Goal: Task Accomplishment & Management: Manage account settings

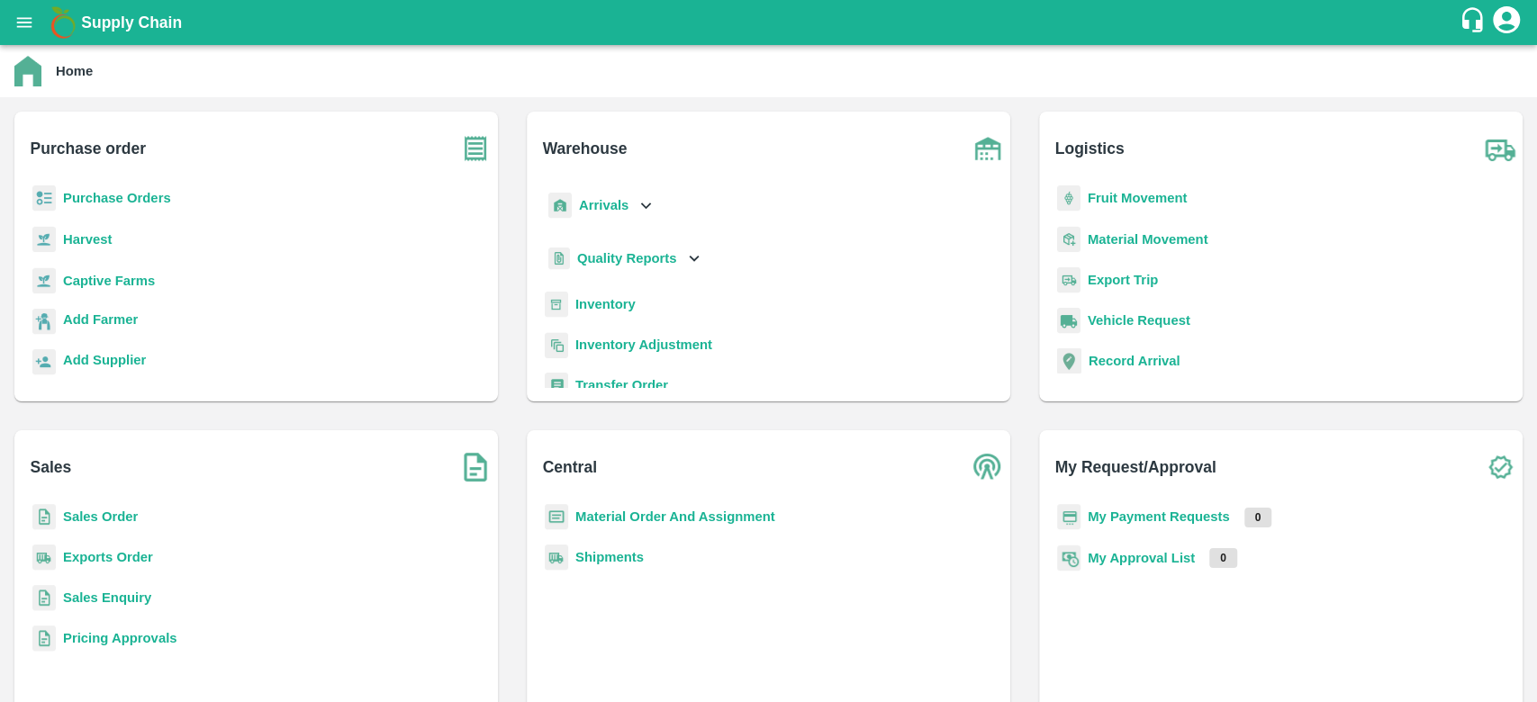
click at [117, 514] on b "Sales Order" at bounding box center [100, 516] width 75 height 14
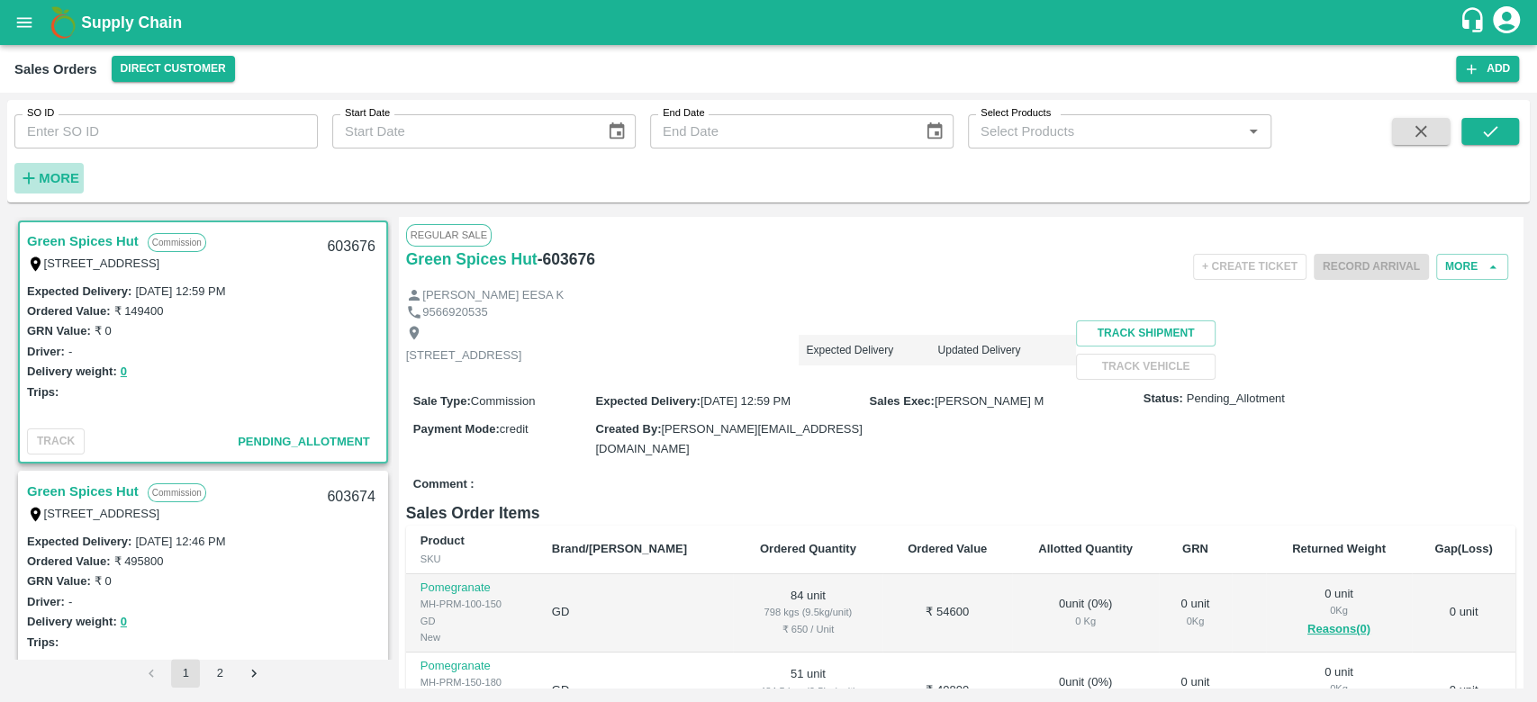
click at [39, 179] on strong "More" at bounding box center [59, 178] width 41 height 14
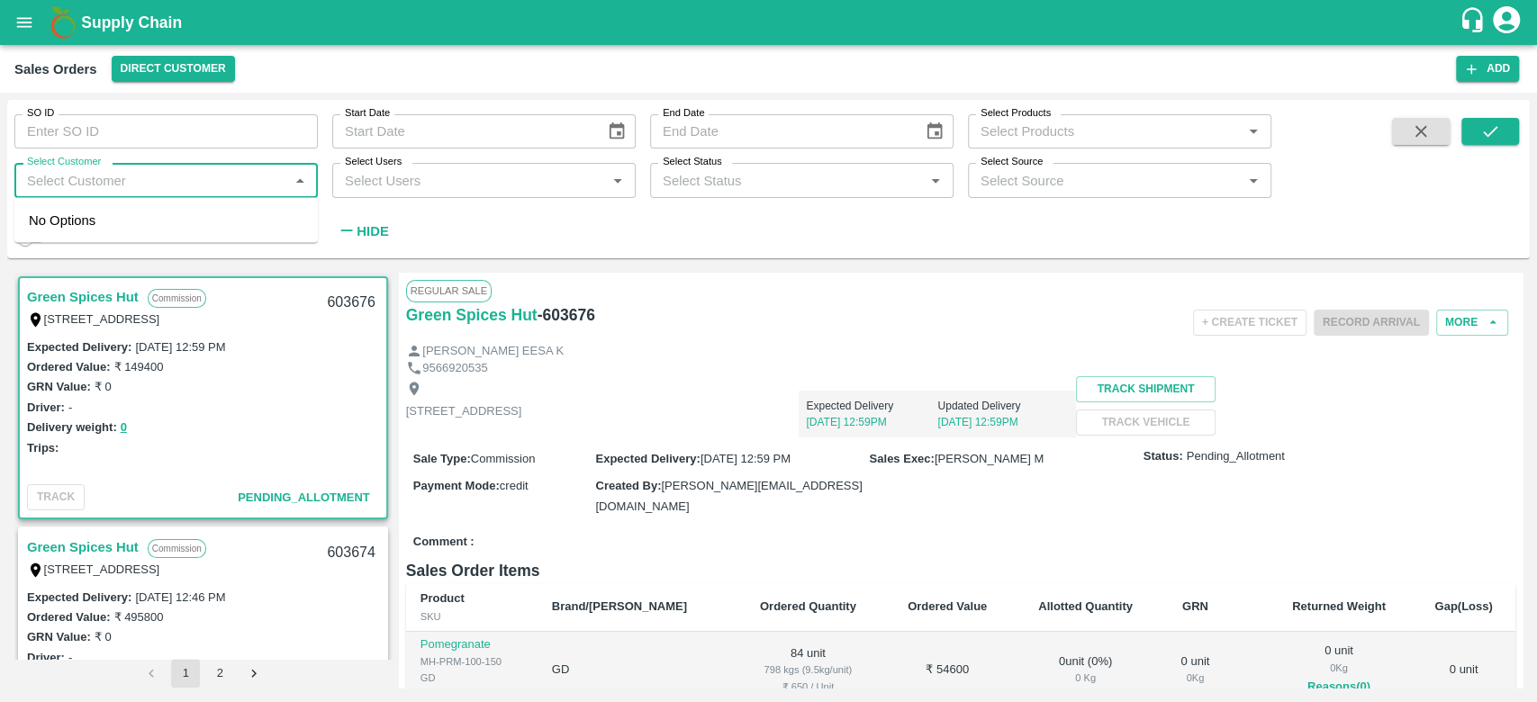
click at [56, 191] on input "Select Customer" at bounding box center [151, 179] width 263 height 23
type input "iniya"
click at [50, 224] on input "checkbox" at bounding box center [47, 229] width 36 height 36
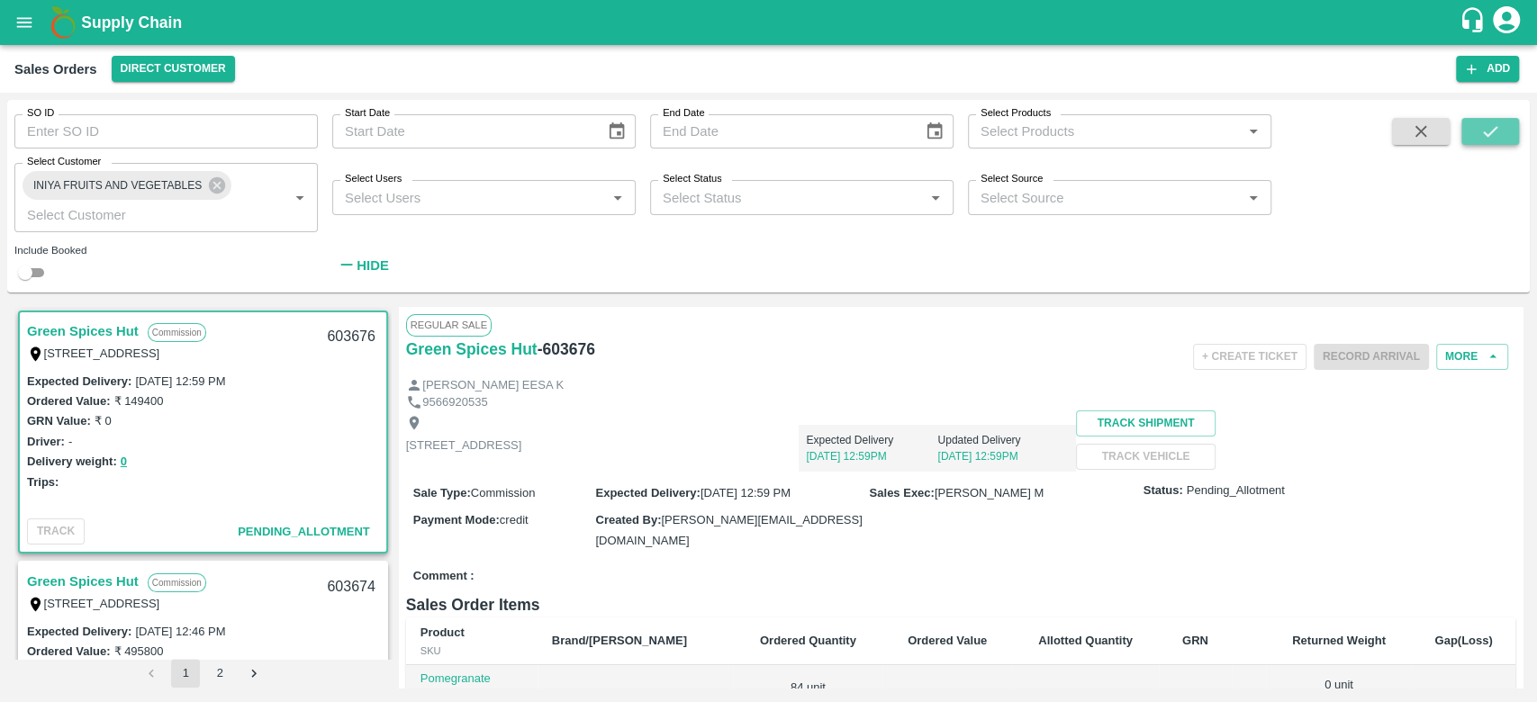
click at [1491, 140] on icon "submit" at bounding box center [1490, 132] width 20 height 20
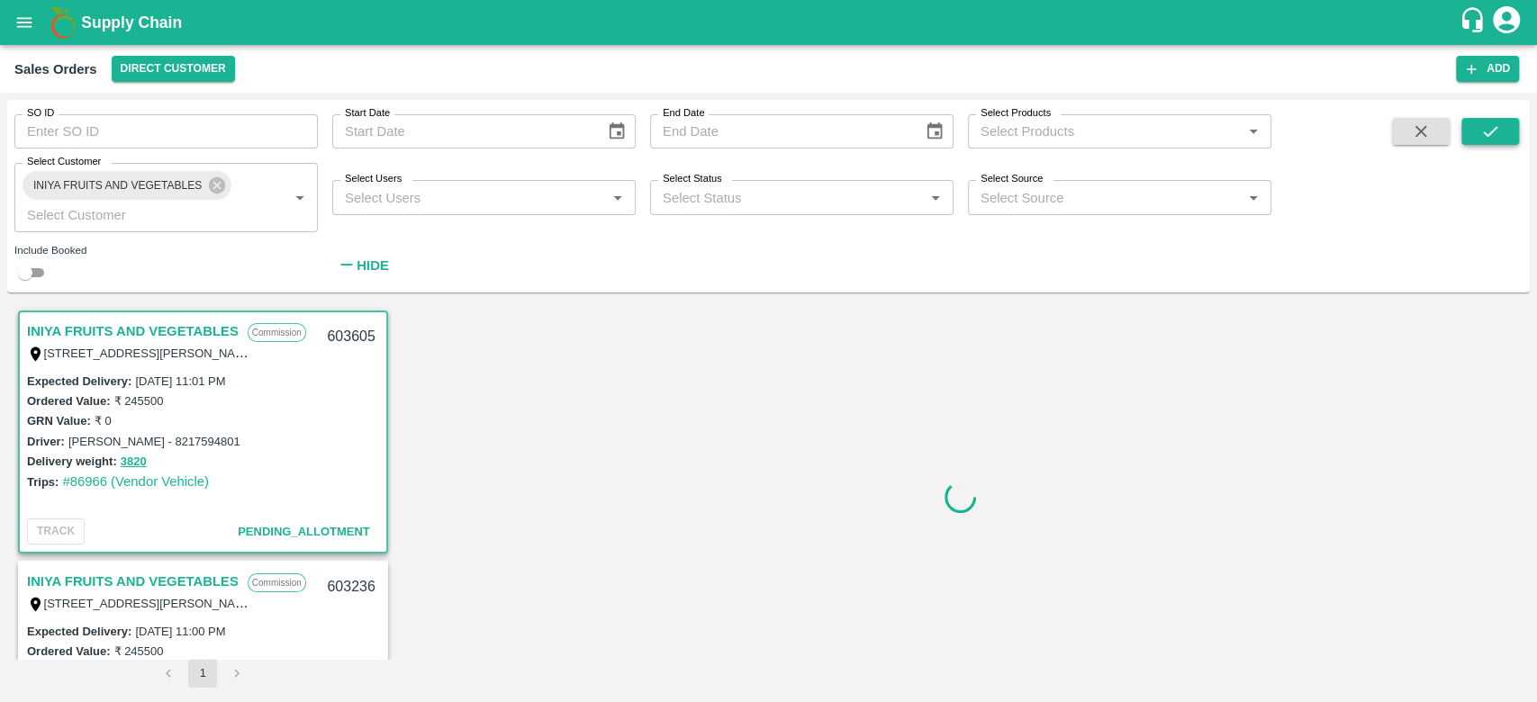
scroll to position [5, 0]
